Goal: Find specific page/section: Find specific page/section

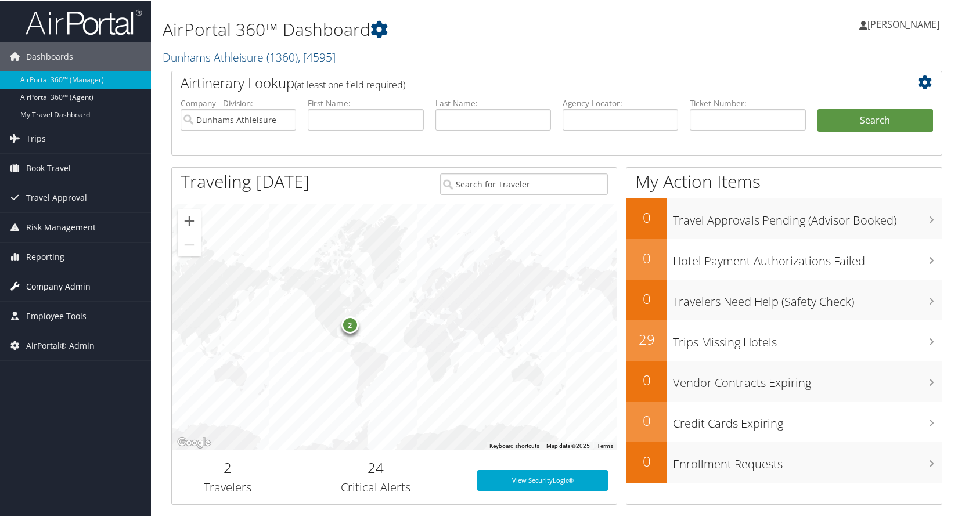
click at [59, 287] on span "Company Admin" at bounding box center [58, 285] width 64 height 29
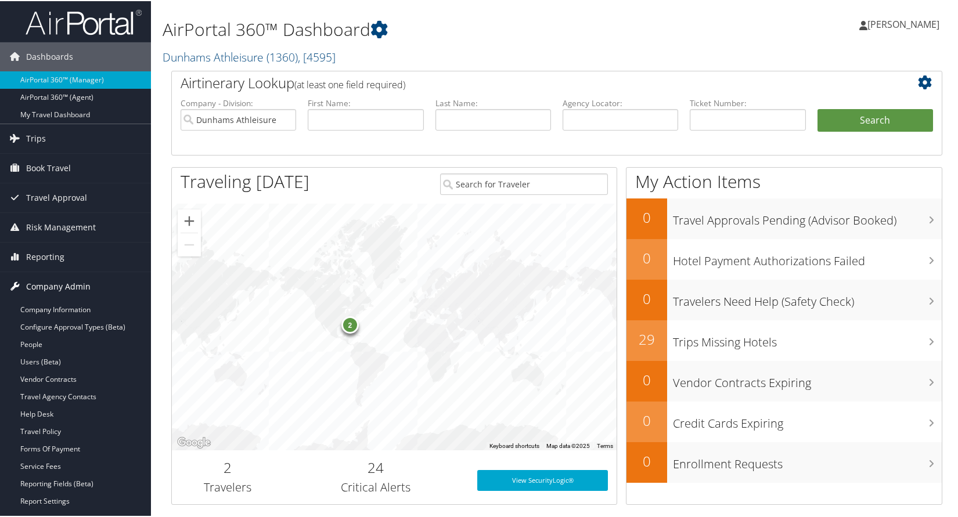
click at [59, 287] on span "Company Admin" at bounding box center [58, 285] width 64 height 29
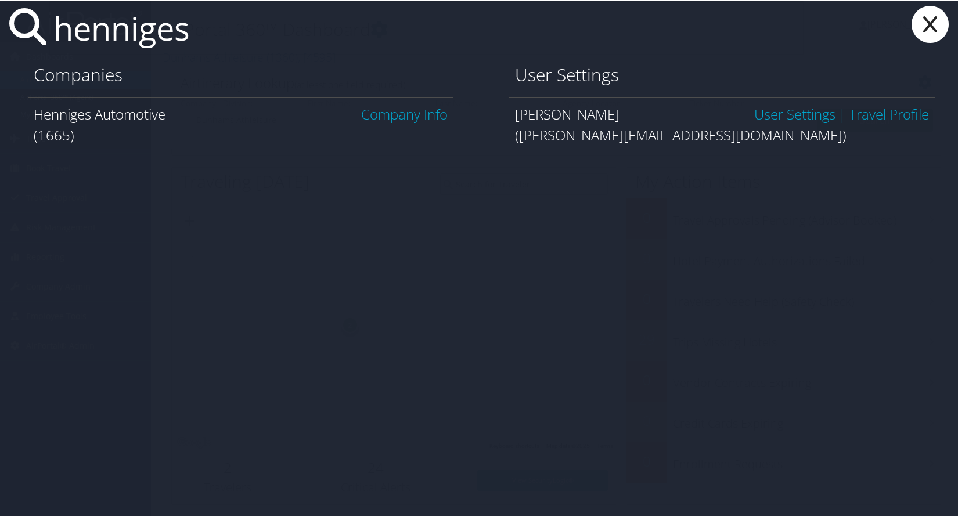
type input "henniges"
click at [385, 117] on link "Company Info" at bounding box center [404, 112] width 86 height 19
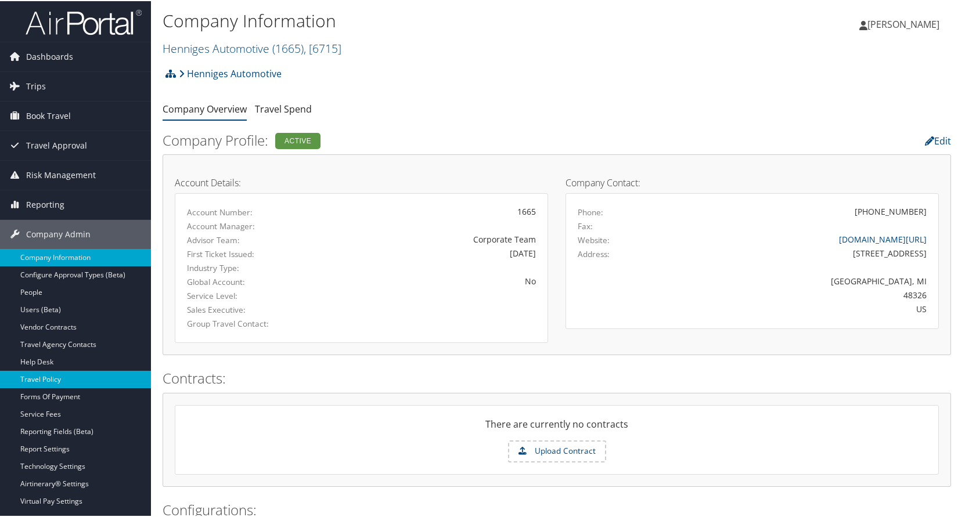
click at [50, 374] on link "Travel Policy" at bounding box center [75, 378] width 151 height 17
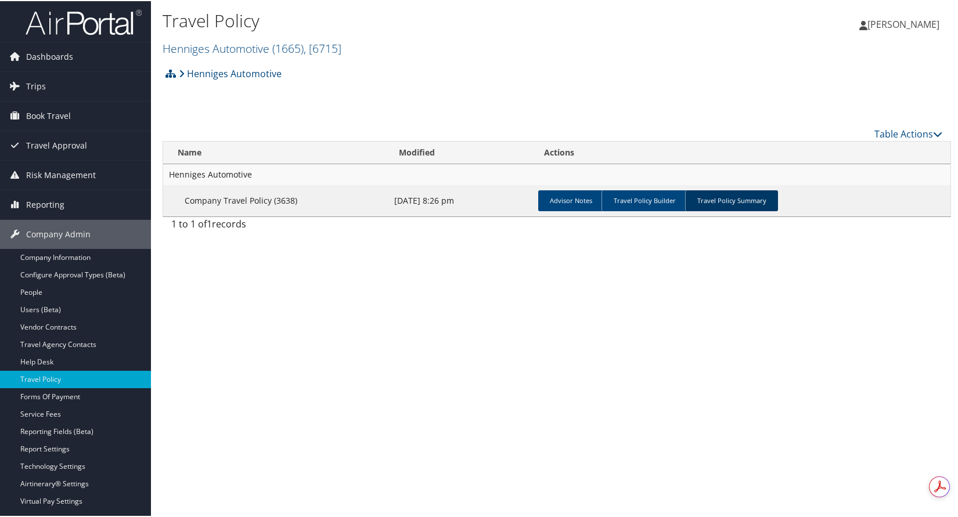
click at [751, 201] on link "Travel Policy Summary" at bounding box center [731, 199] width 93 height 21
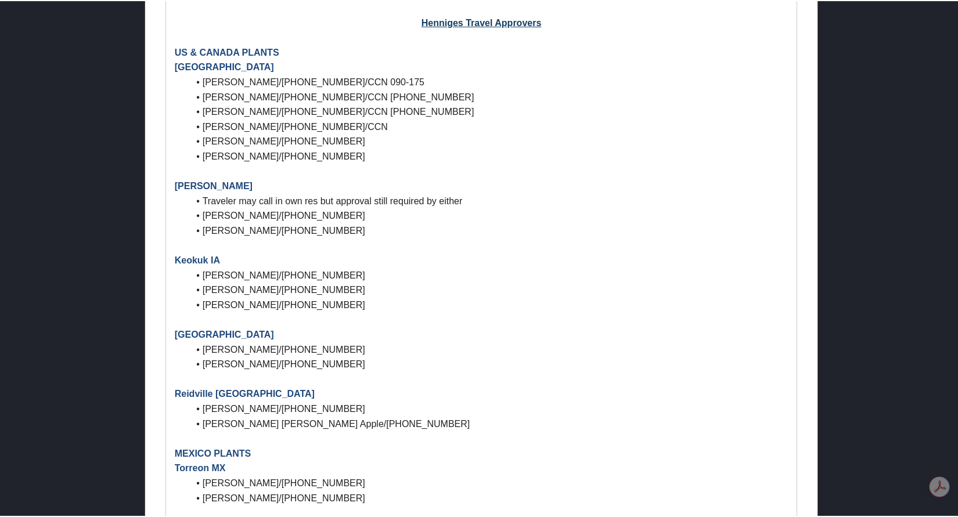
scroll to position [1123, 0]
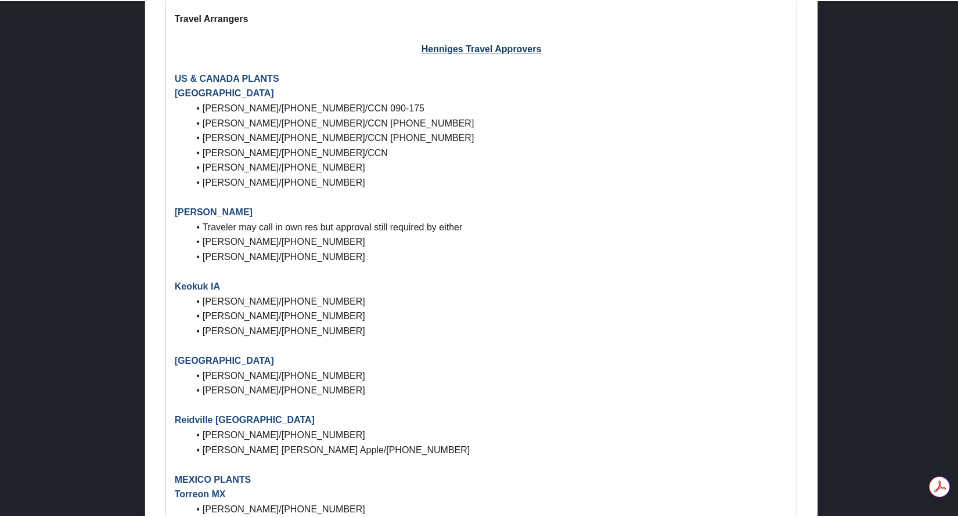
click at [871, 187] on div at bounding box center [481, 258] width 963 height 517
click at [755, 248] on li "Dana Anderson/580-335-6287" at bounding box center [489, 255] width 600 height 15
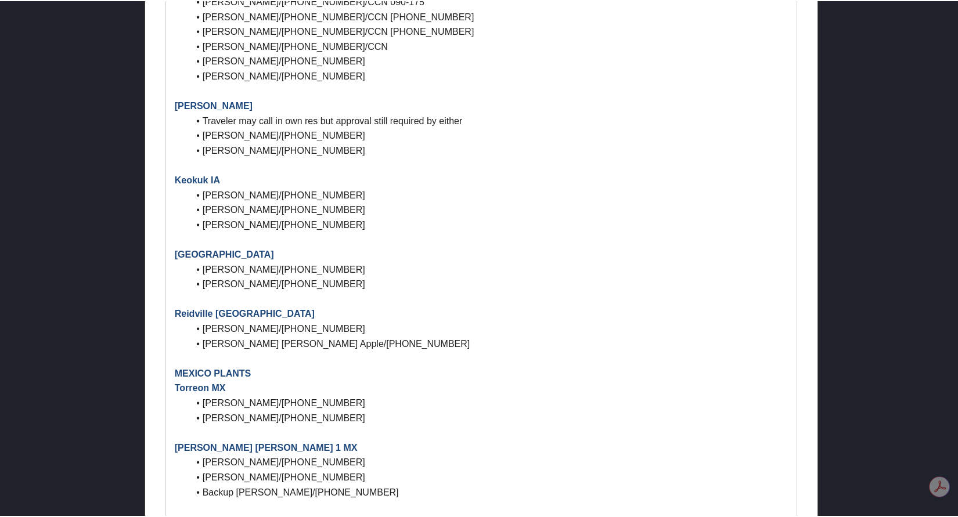
scroll to position [1239, 0]
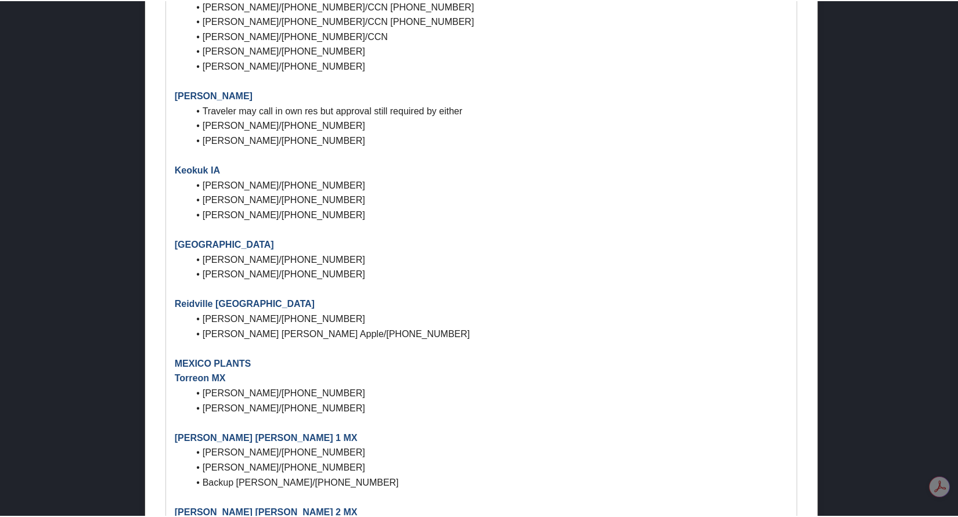
click at [729, 271] on li "Jessica Dietrich/573-237-1341" at bounding box center [489, 273] width 600 height 15
click at [723, 304] on p "Reidville NC" at bounding box center [482, 302] width 614 height 15
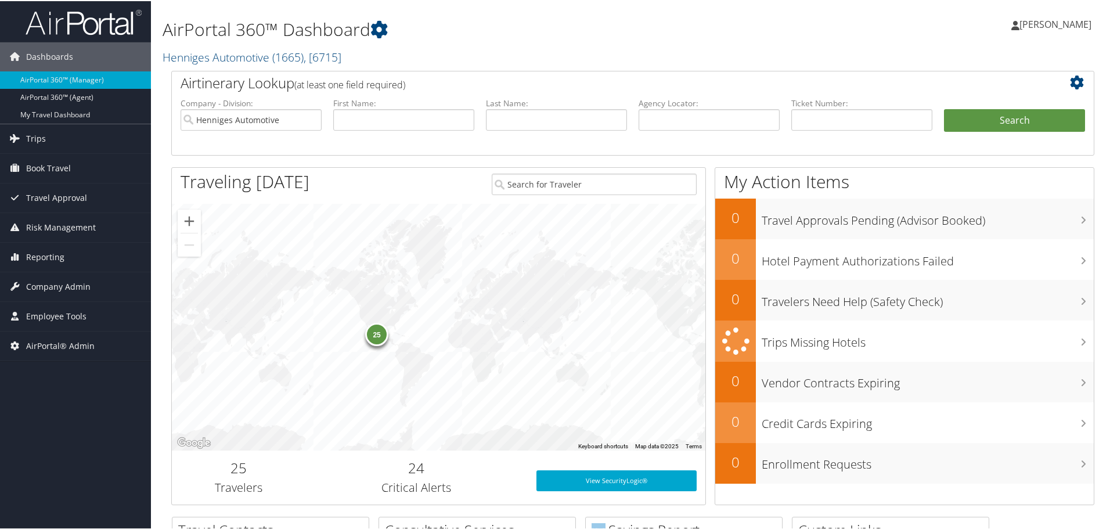
click at [526, 34] on h1 "AirPortal 360™ Dashboard" at bounding box center [476, 28] width 627 height 24
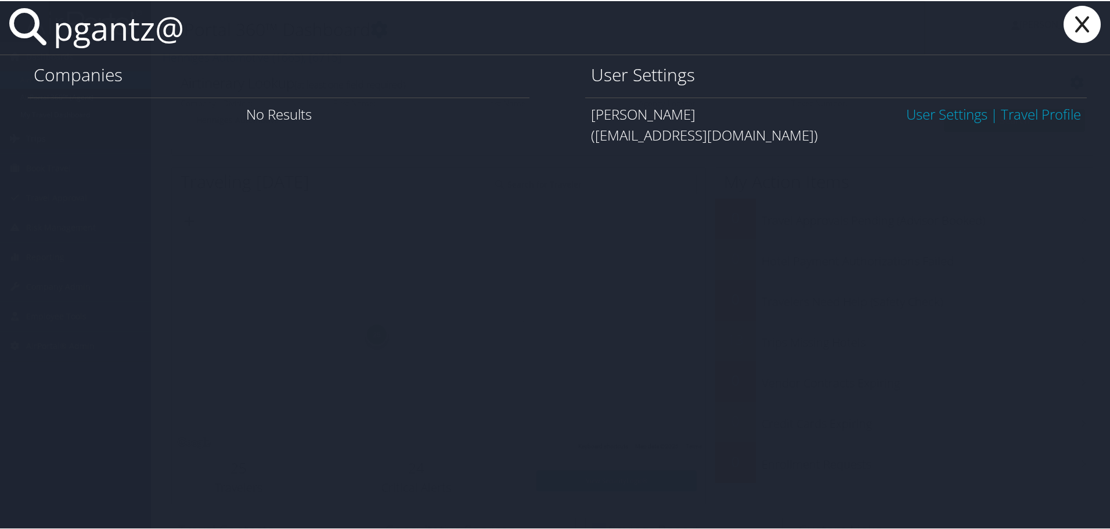
type input "pgantz@d"
